Goal: Information Seeking & Learning: Learn about a topic

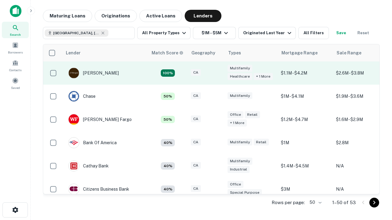
click at [217, 73] on div "CA" at bounding box center [206, 73] width 31 height 8
